Goal: Transaction & Acquisition: Register for event/course

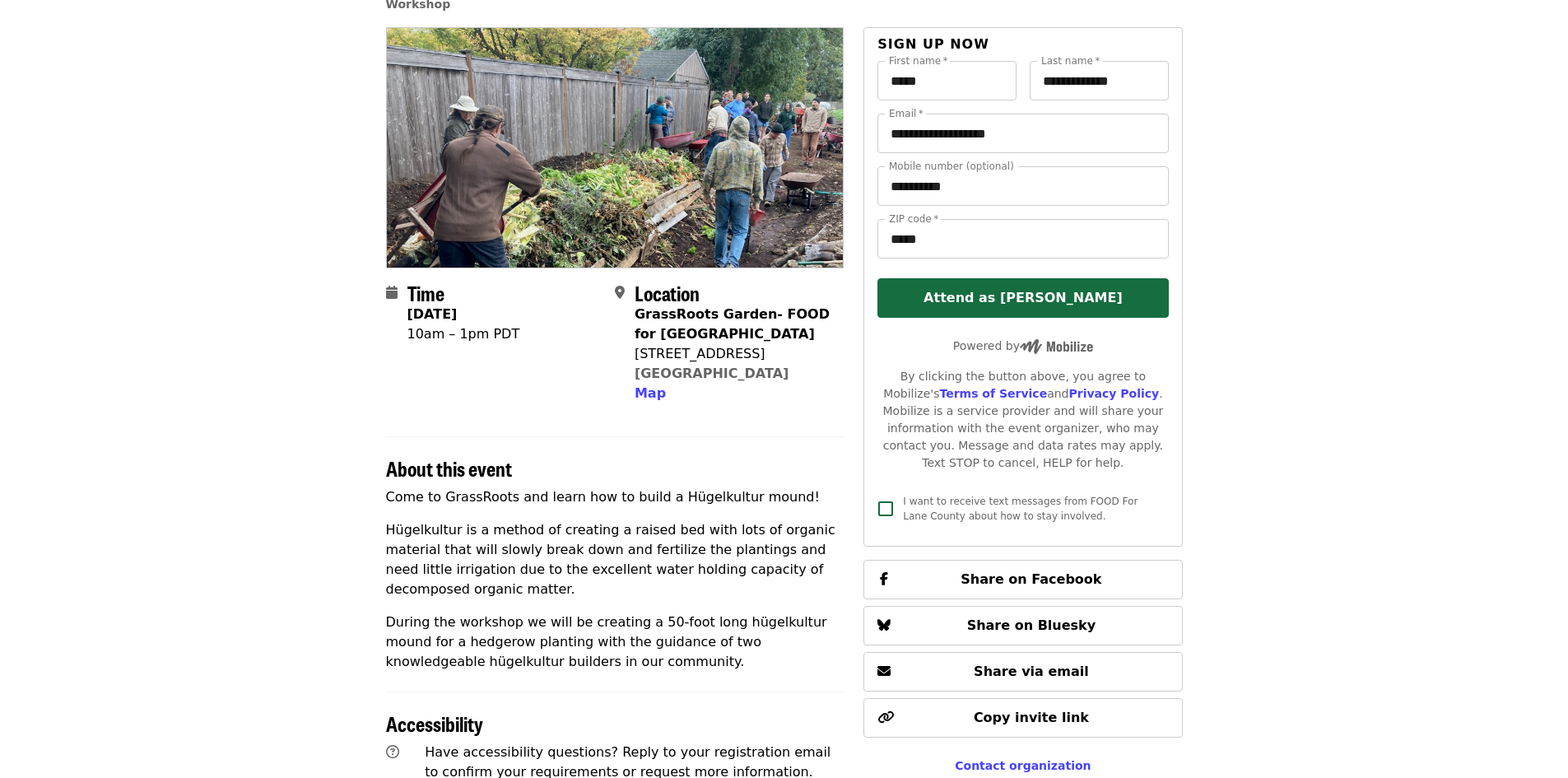
scroll to position [329, 0]
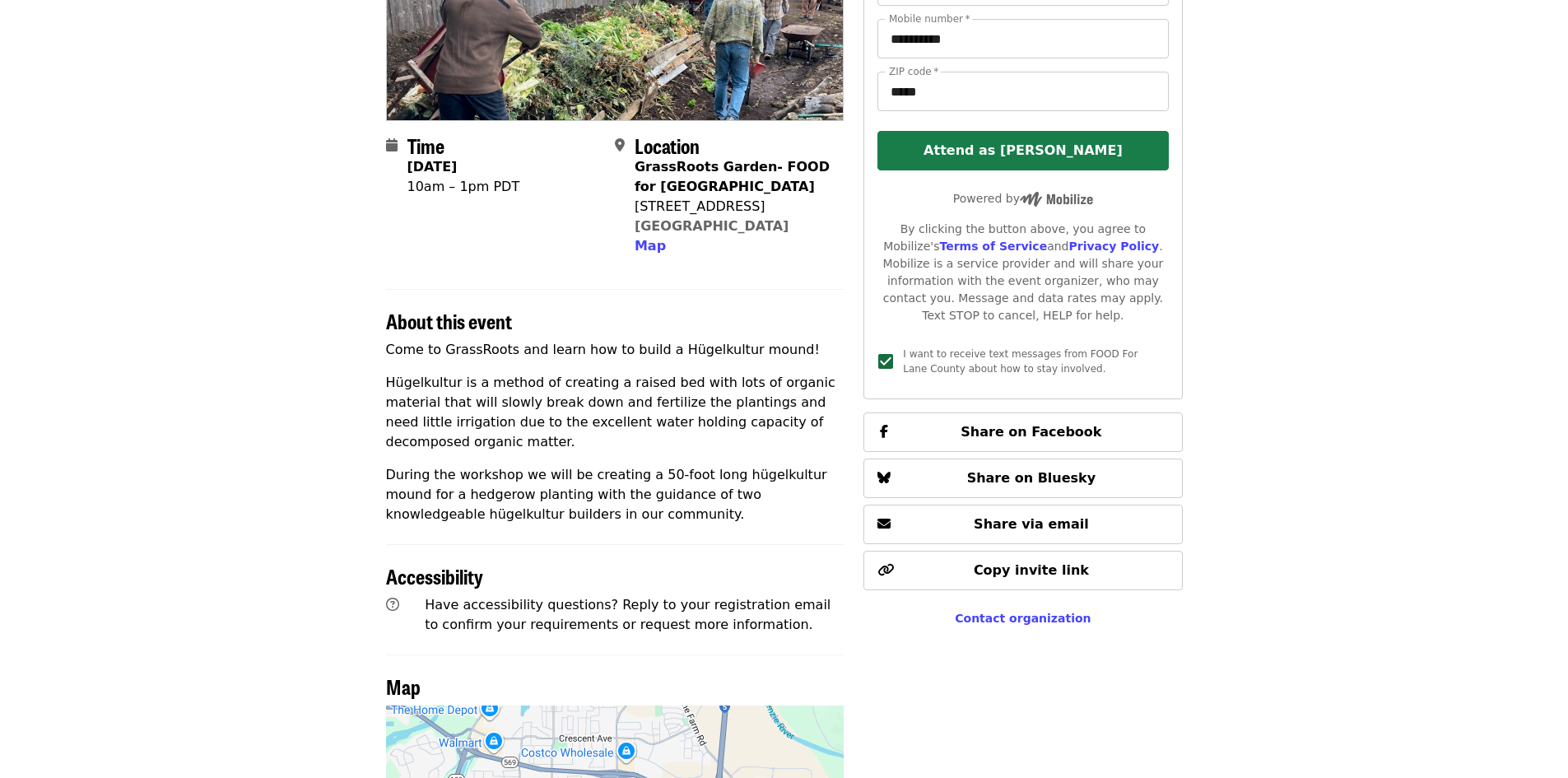
click at [1027, 156] on button "Attend as [PERSON_NAME]" at bounding box center [1022, 151] width 291 height 39
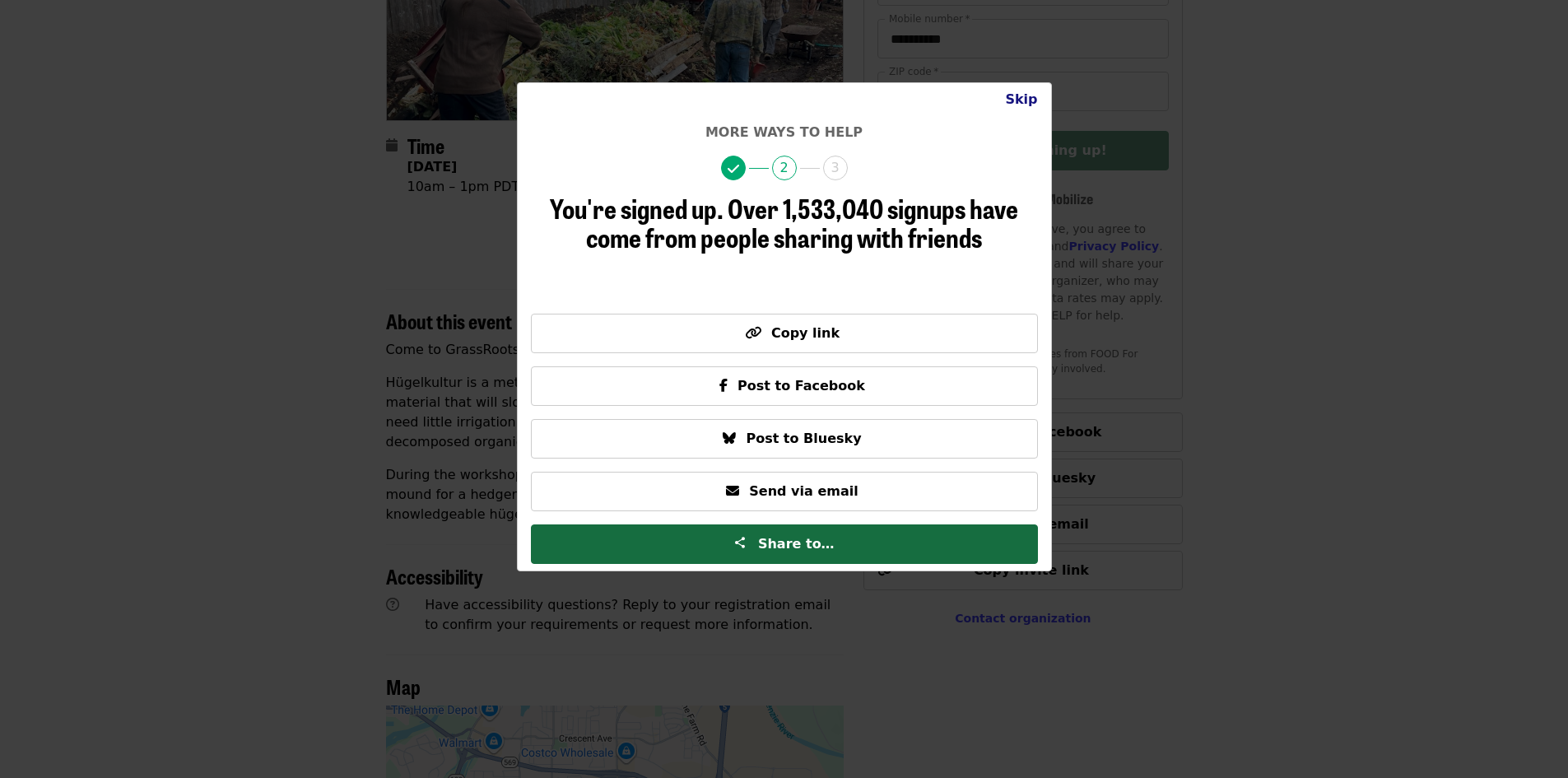
click at [1027, 93] on button "Skip" at bounding box center [1021, 100] width 58 height 33
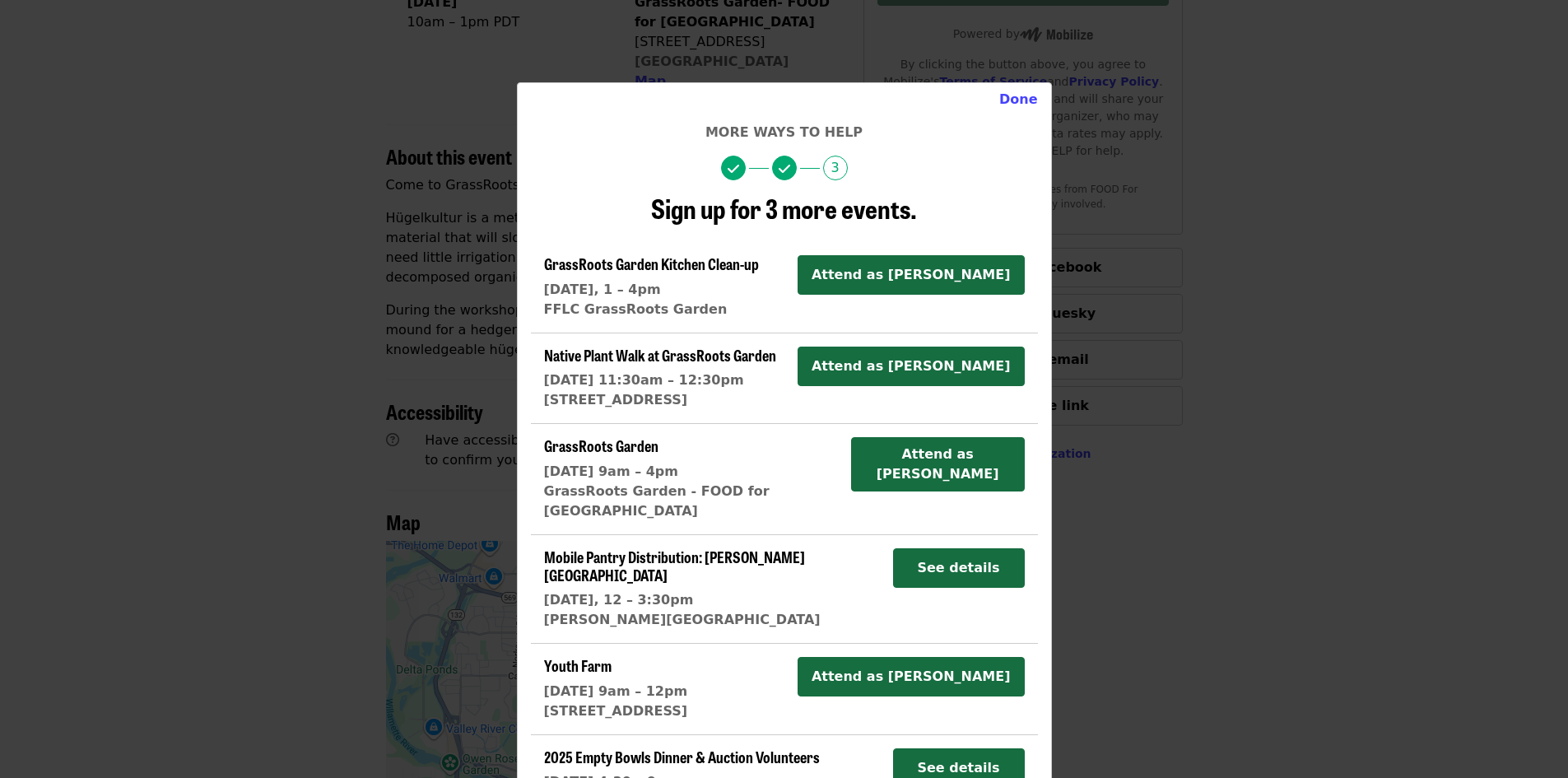
scroll to position [0, 0]
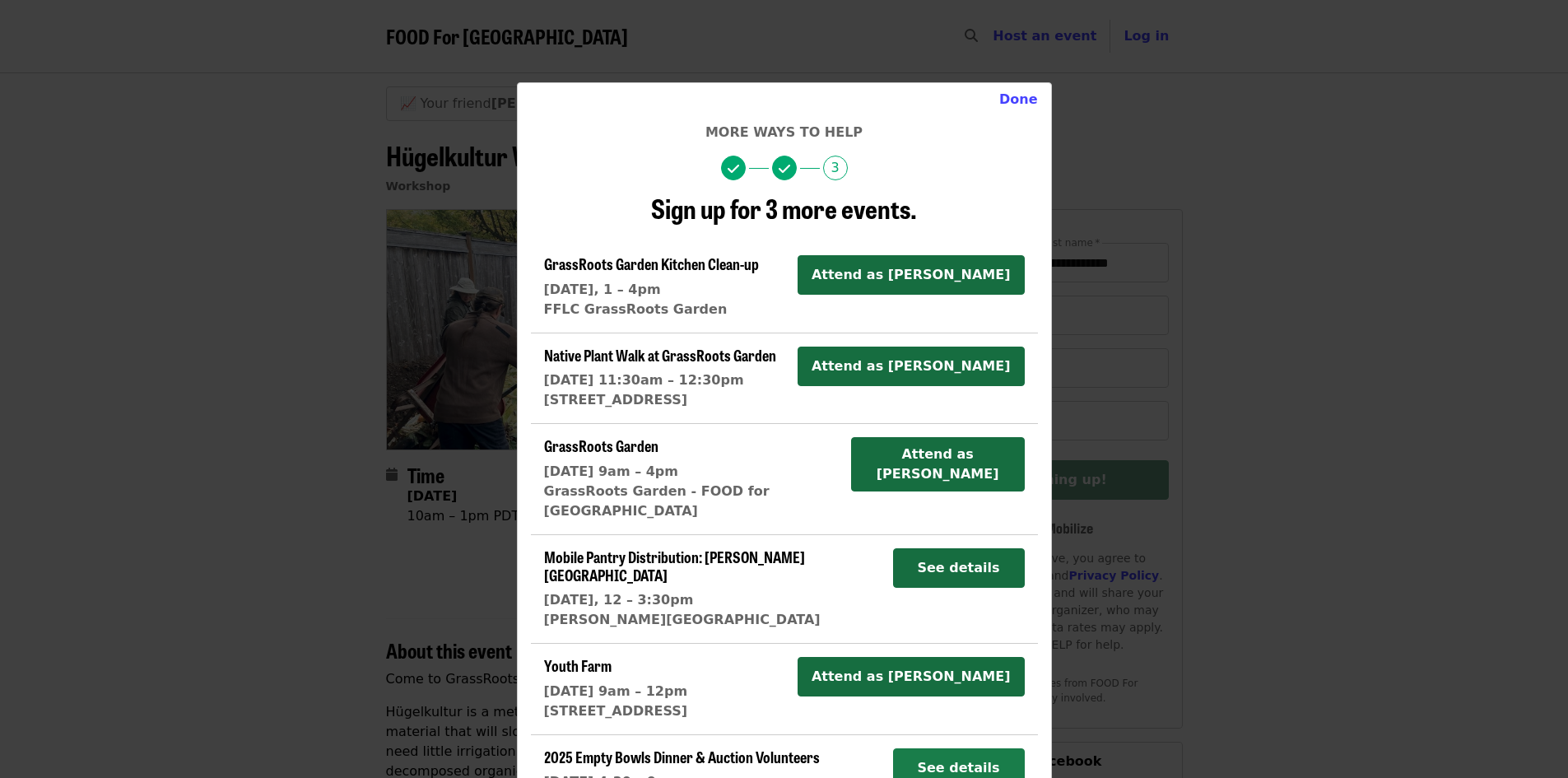
click at [922, 749] on button "See details" at bounding box center [959, 769] width 132 height 39
click at [1012, 99] on button "Done" at bounding box center [1018, 100] width 65 height 33
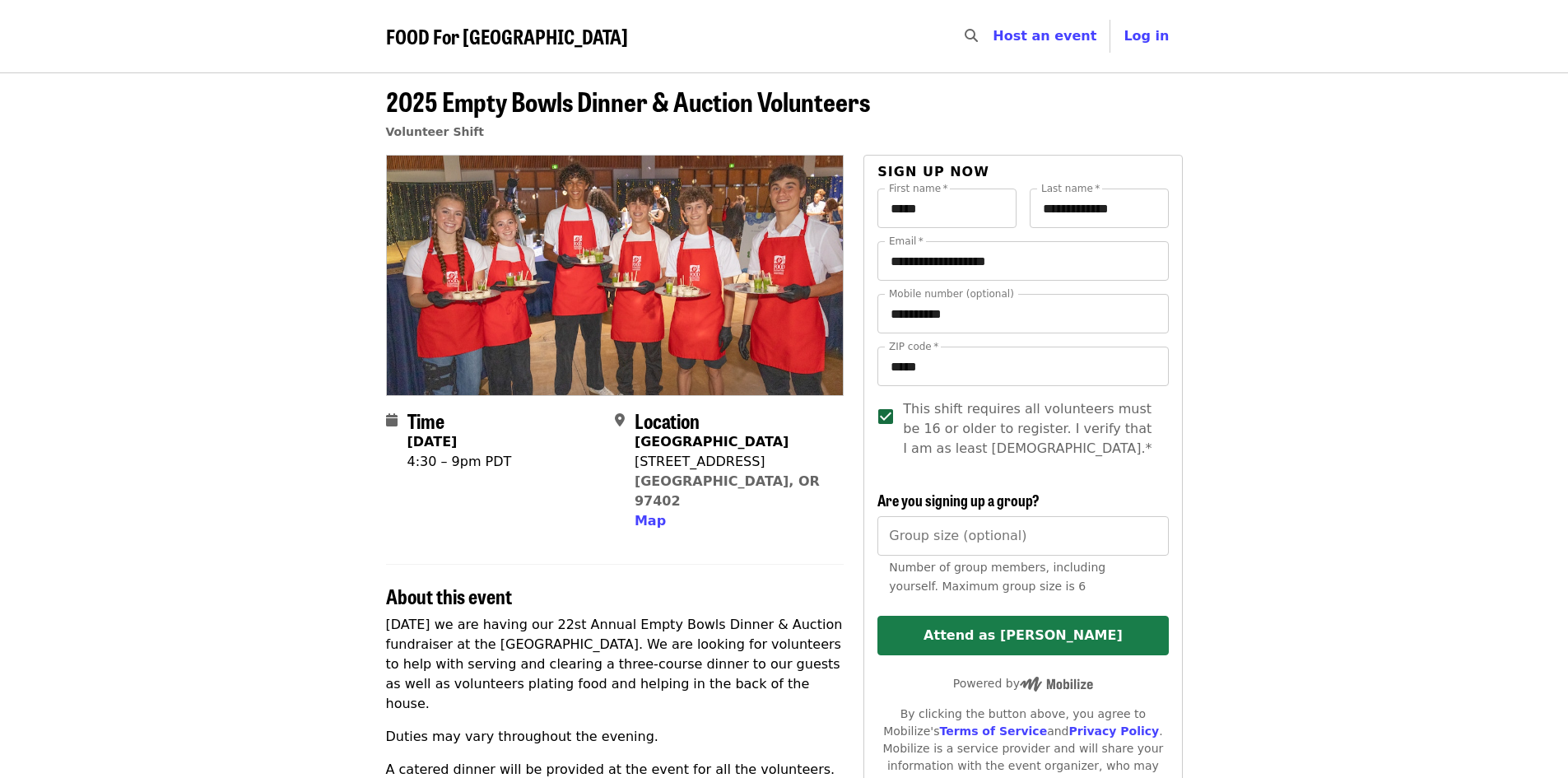
click at [960, 630] on button "Attend as [PERSON_NAME]" at bounding box center [1022, 636] width 291 height 39
